Goal: Information Seeking & Learning: Learn about a topic

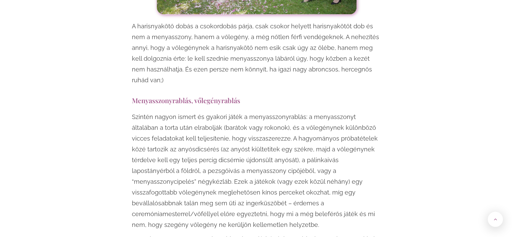
scroll to position [1080, 0]
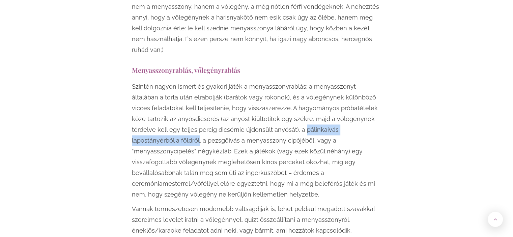
drag, startPoint x: 278, startPoint y: 109, endPoint x: 376, endPoint y: 107, distance: 97.9
click at [376, 107] on p "Szintén nagyon ismert és gyakori játék a menyasszonyrablás: a menyasszonyt álta…" at bounding box center [257, 140] width 250 height 119
copy p "pálinkaivás lapostányérból a földről"
click at [181, 167] on p "Szintén nagyon ismert és gyakori játék a menyasszonyrablás: a menyasszonyt álta…" at bounding box center [257, 140] width 250 height 119
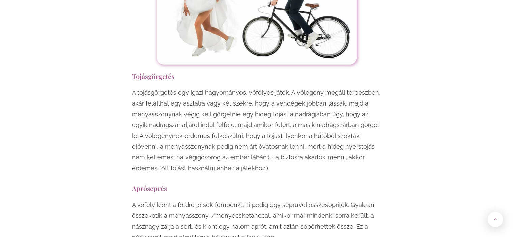
scroll to position [1517, 0]
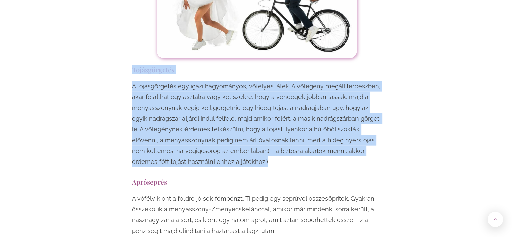
drag, startPoint x: 133, startPoint y: 36, endPoint x: 231, endPoint y: 130, distance: 135.8
copy div "Tojásgörgetés A tojásgörgetés egy igazi hagyományos, vőfélyes játék. A vőlegény…"
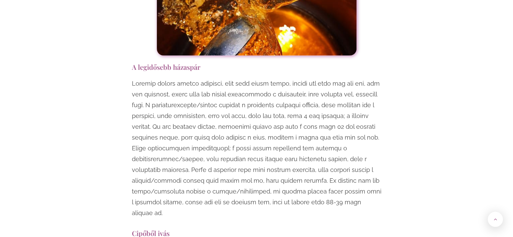
scroll to position [2170, 0]
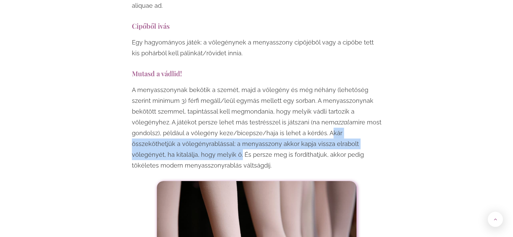
drag, startPoint x: 293, startPoint y: 89, endPoint x: 171, endPoint y: 113, distance: 124.3
click at [171, 113] on p "A menyasszonynak bekötik a szemét, majd a vőlegény és még néhány (lehetőség sze…" at bounding box center [257, 128] width 250 height 86
copy p "Akár összeköthetjük a vőlegényrablással: a menyasszony akkor kapja vissza elrab…"
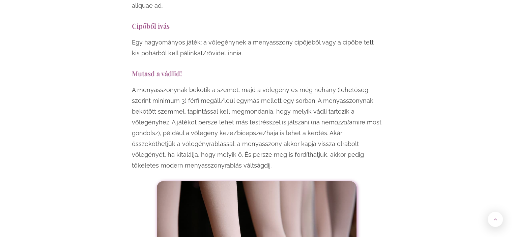
click at [226, 124] on p "A menyasszonynak bekötik a szemét, majd a vőlegény és még néhány (lehetőség sze…" at bounding box center [257, 128] width 250 height 86
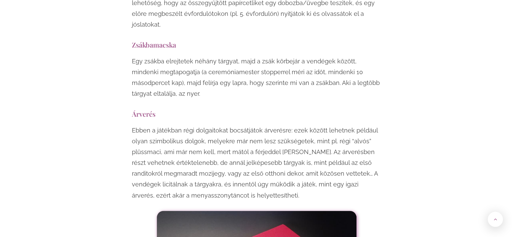
scroll to position [3870, 0]
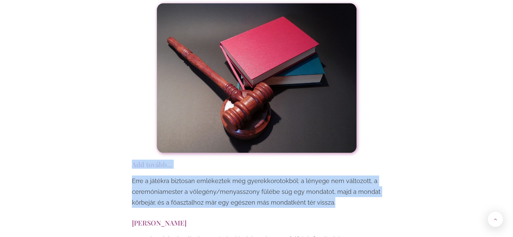
drag, startPoint x: 132, startPoint y: 88, endPoint x: 336, endPoint y: 128, distance: 207.3
copy div "Add tovább... Erre a játékra biztosan emlékeztek még gyerekkorotokból: a lényeg…"
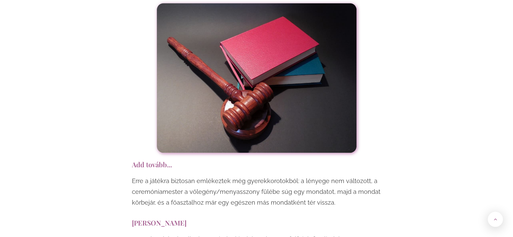
click at [239, 218] on h3 "[PERSON_NAME]" at bounding box center [257, 222] width 250 height 9
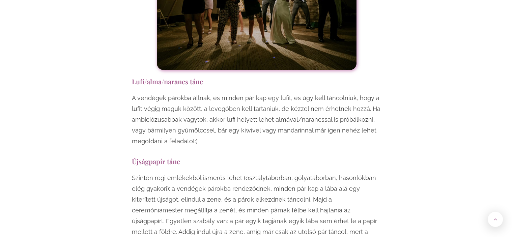
scroll to position [4650, 0]
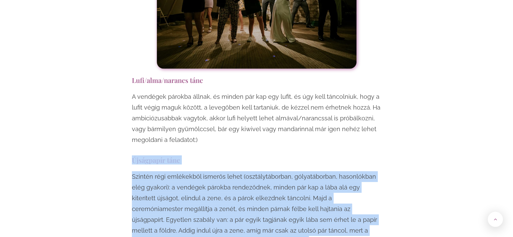
drag, startPoint x: 132, startPoint y: 84, endPoint x: 229, endPoint y: 165, distance: 126.2
copy div "Újságpapír tánc Szintén régi emlékekből ismerős lehet (osztálytáborban, gólyatá…"
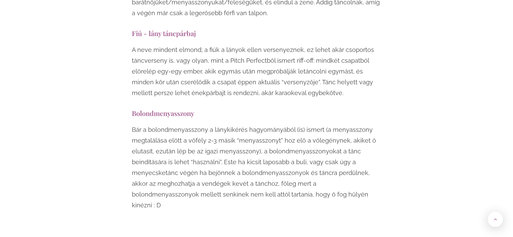
scroll to position [5317, 0]
